Goal: Task Accomplishment & Management: Manage account settings

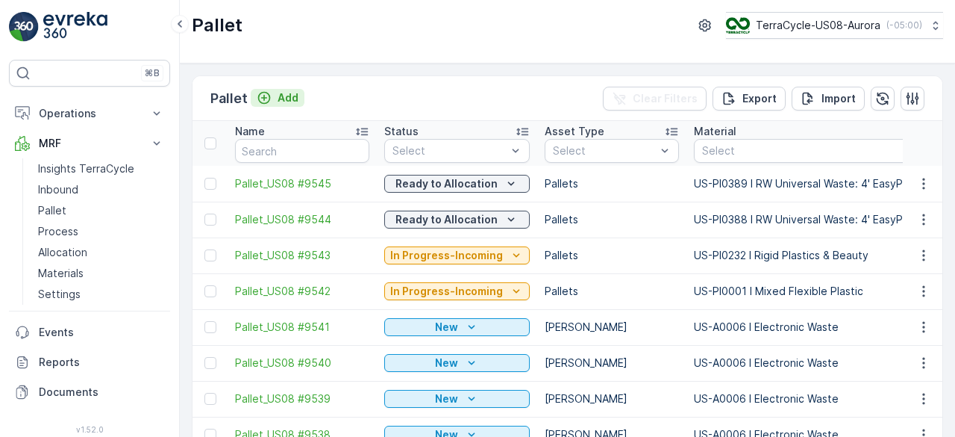
click at [288, 96] on p "Add" at bounding box center [288, 97] width 21 height 15
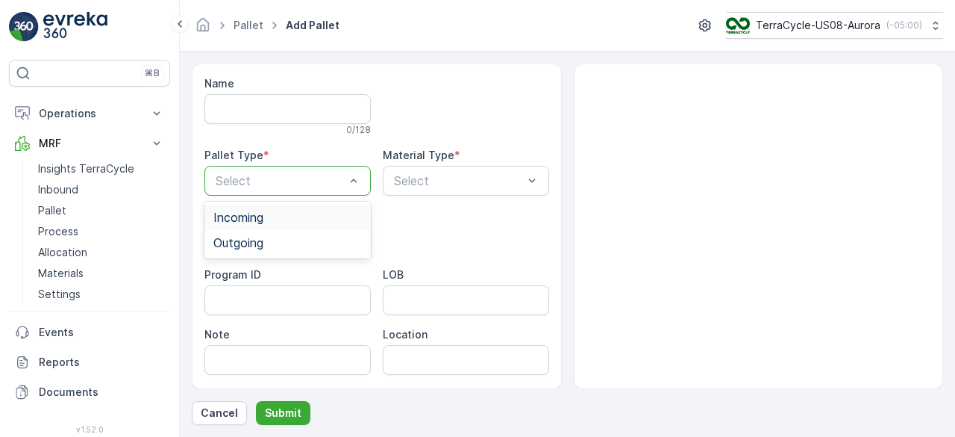
click at [307, 219] on div "Incoming" at bounding box center [287, 216] width 149 height 13
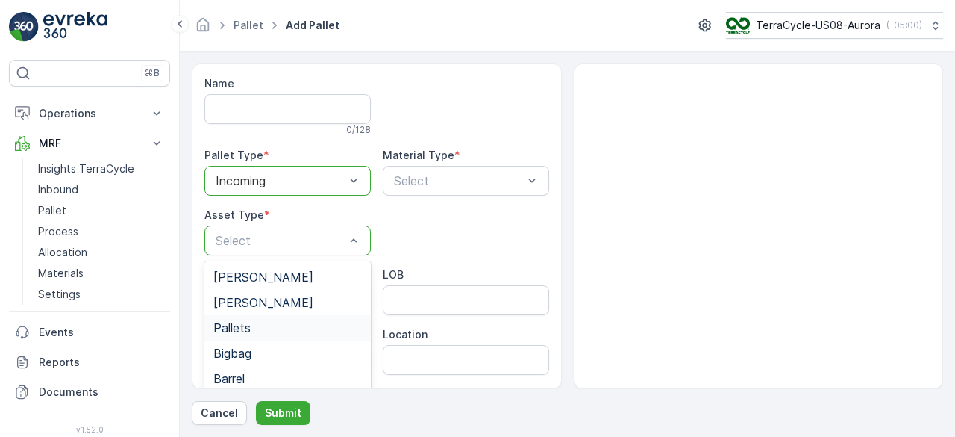
click at [284, 321] on div "Pallets" at bounding box center [287, 327] width 149 height 13
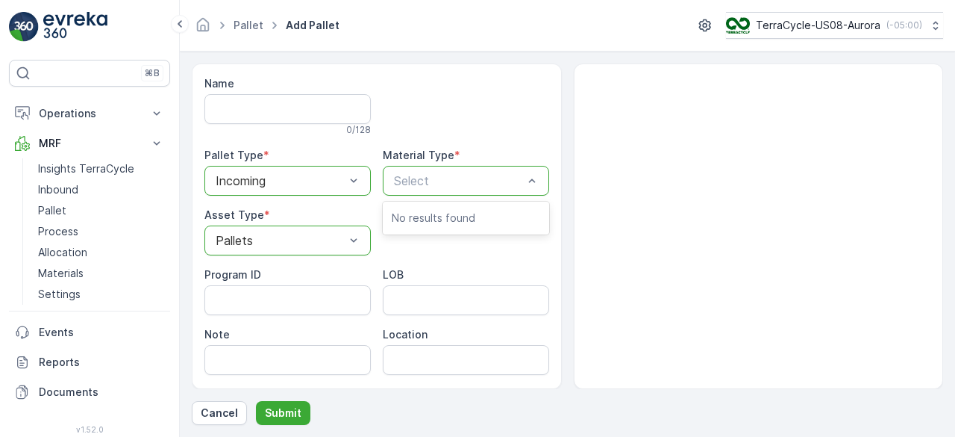
type input "3"
click at [458, 187] on div "Select" at bounding box center [466, 181] width 166 height 30
click at [458, 187] on p "Select" at bounding box center [458, 181] width 129 height 18
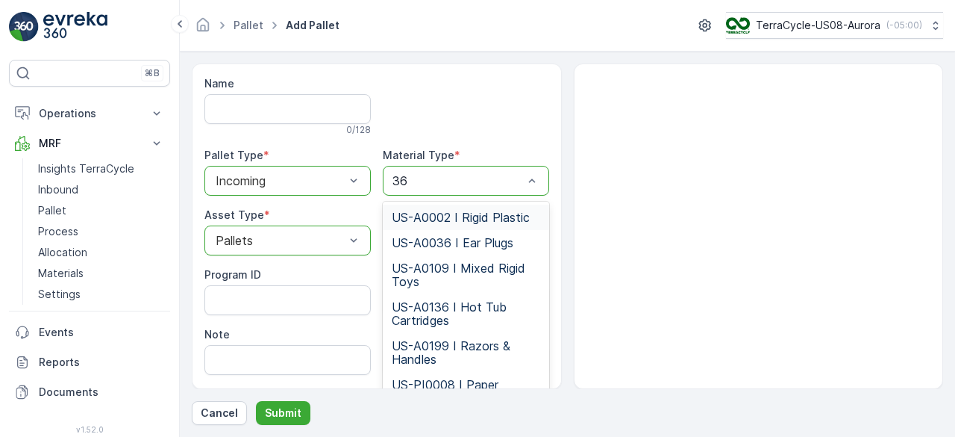
type input "363"
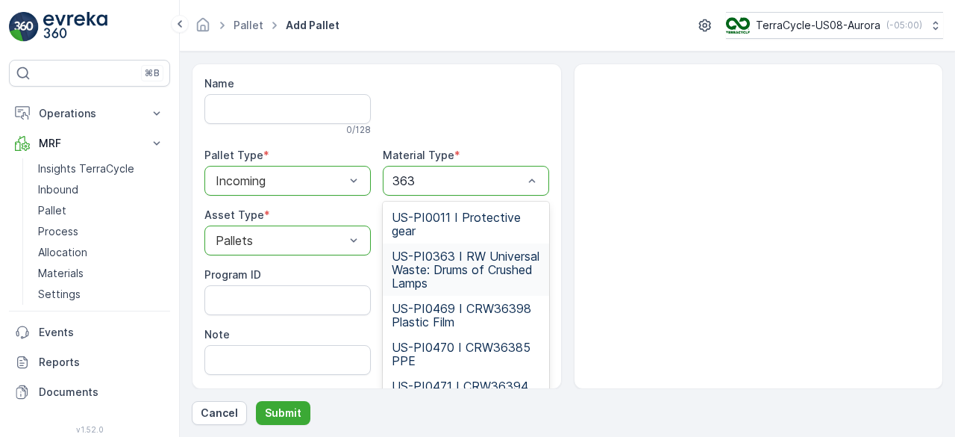
click at [464, 281] on span "US-PI0363 I RW Universal Waste: Drums of Crushed Lamps" at bounding box center [466, 269] width 149 height 40
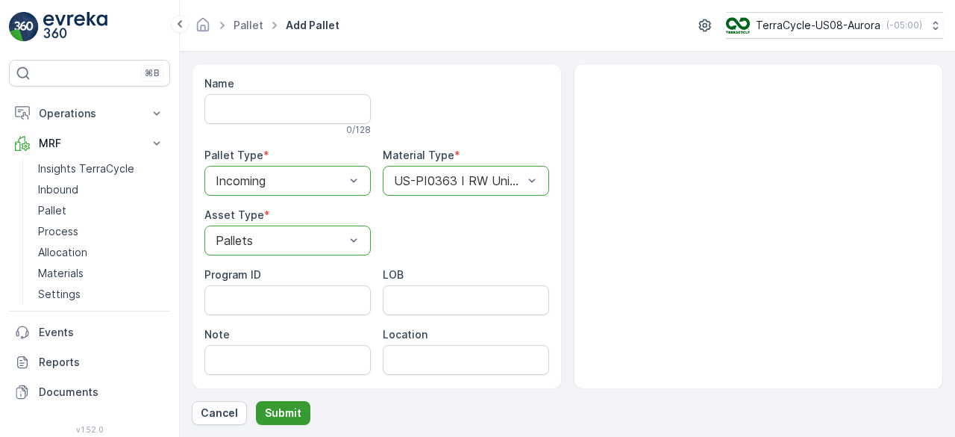
click at [287, 417] on p "Submit" at bounding box center [283, 412] width 37 height 15
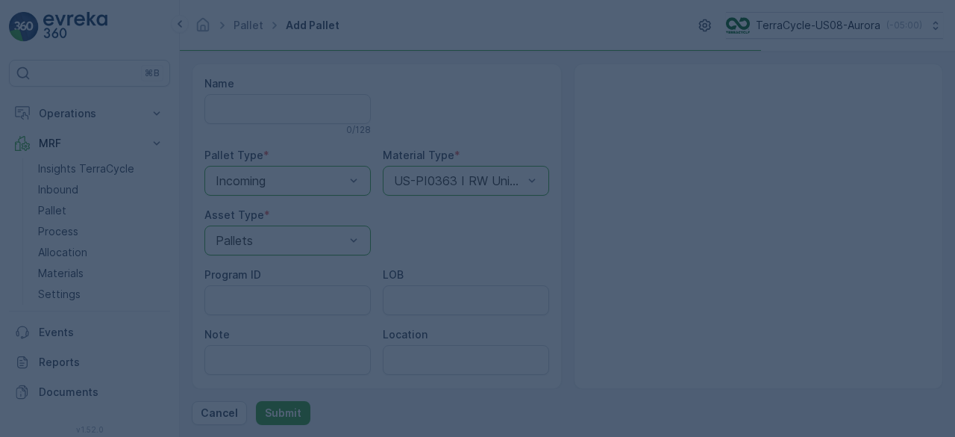
click at [287, 417] on div at bounding box center [477, 218] width 955 height 437
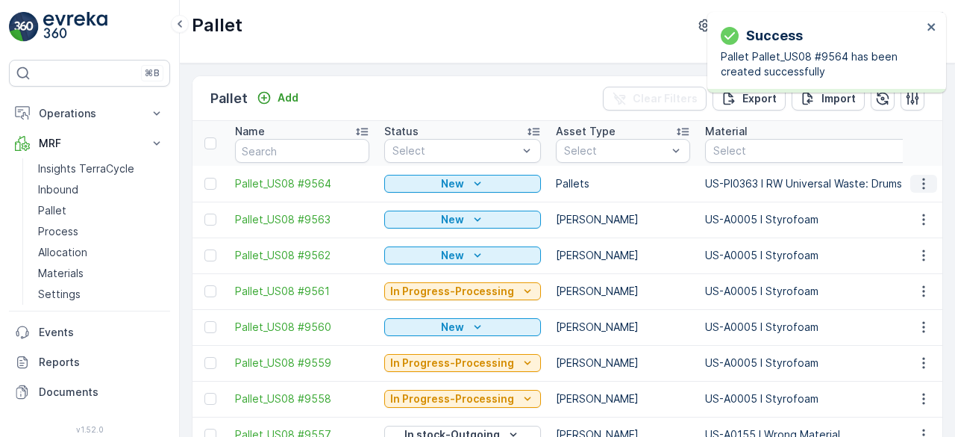
click at [917, 184] on icon "button" at bounding box center [924, 183] width 15 height 15
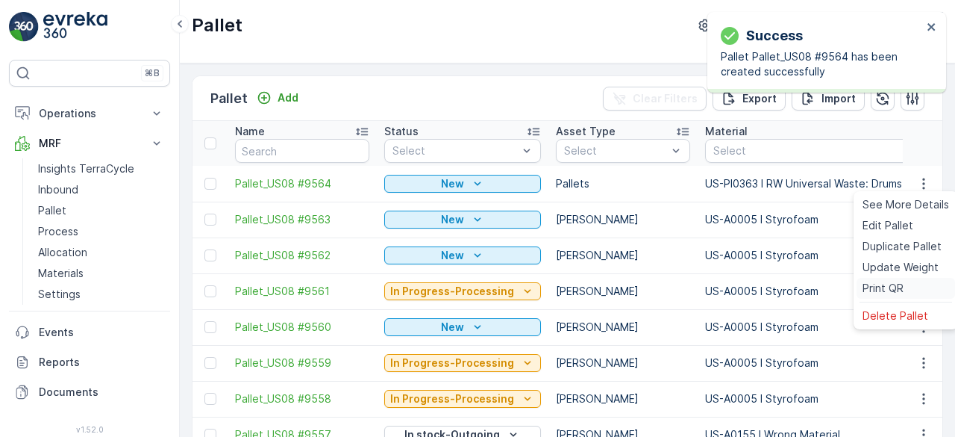
click at [884, 288] on span "Print QR" at bounding box center [883, 288] width 41 height 15
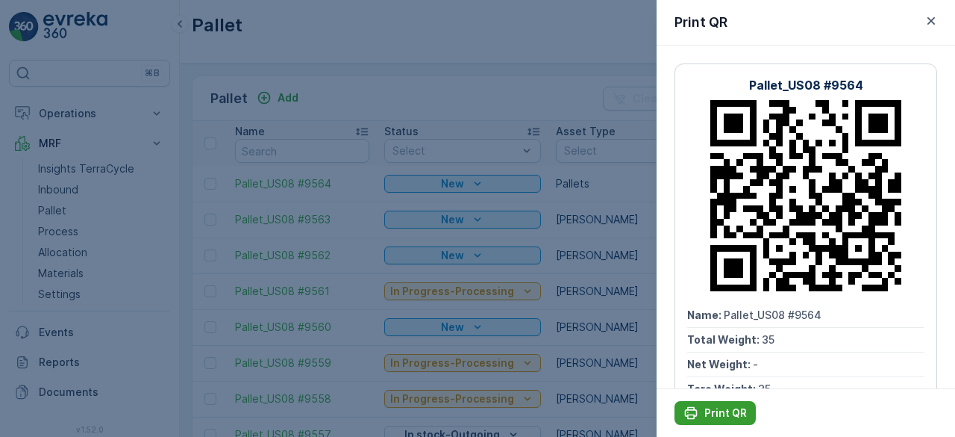
click at [720, 414] on p "Print QR" at bounding box center [726, 412] width 43 height 15
click at [589, 234] on div at bounding box center [477, 218] width 955 height 437
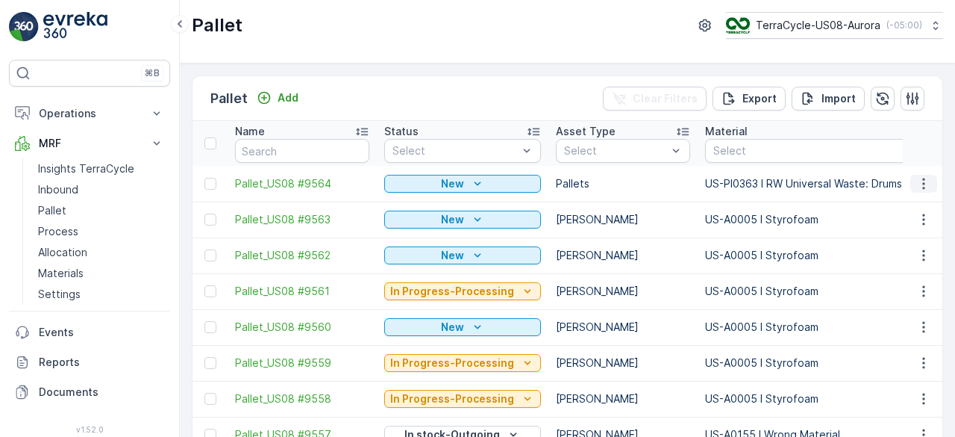
click at [917, 190] on icon "button" at bounding box center [924, 183] width 15 height 15
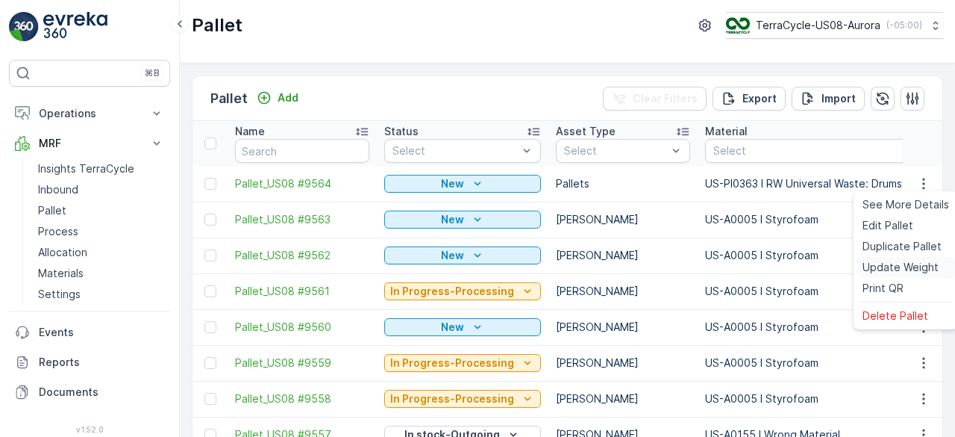
click at [902, 269] on span "Update Weight" at bounding box center [901, 267] width 76 height 15
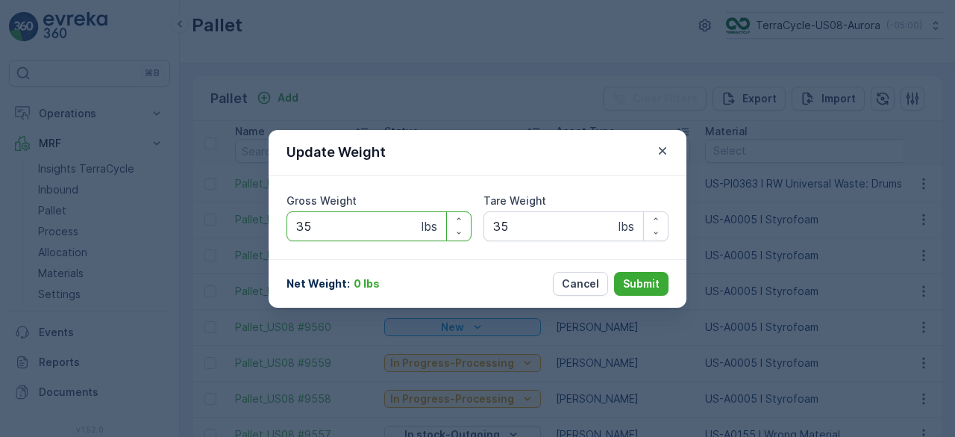
click at [363, 220] on Weight "35" at bounding box center [379, 226] width 185 height 30
type Weight "2027"
click at [643, 273] on button "Submit" at bounding box center [641, 284] width 54 height 24
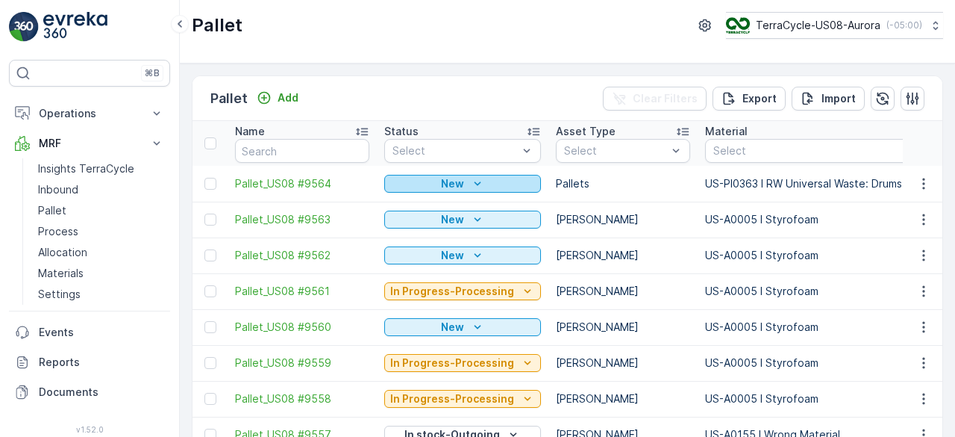
click at [455, 176] on p "New" at bounding box center [452, 183] width 23 height 15
click at [477, 188] on icon "New" at bounding box center [477, 183] width 15 height 15
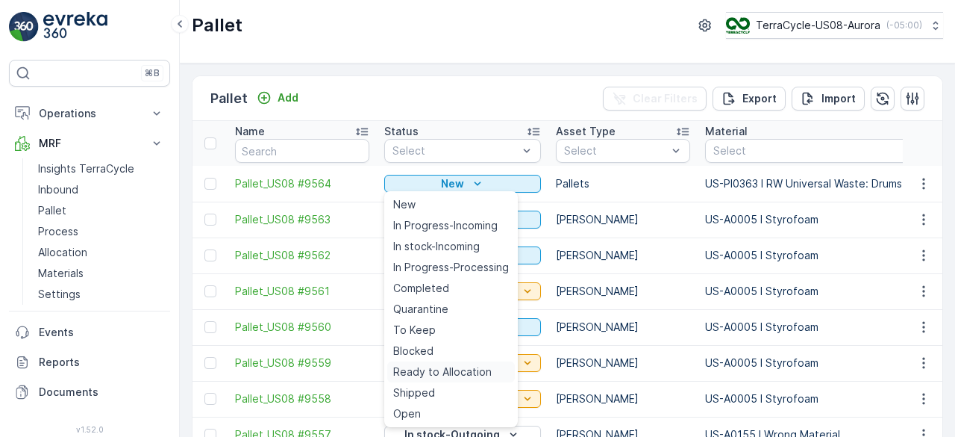
click at [463, 368] on span "Ready to Allocation" at bounding box center [442, 371] width 99 height 15
